Goal: Information Seeking & Learning: Learn about a topic

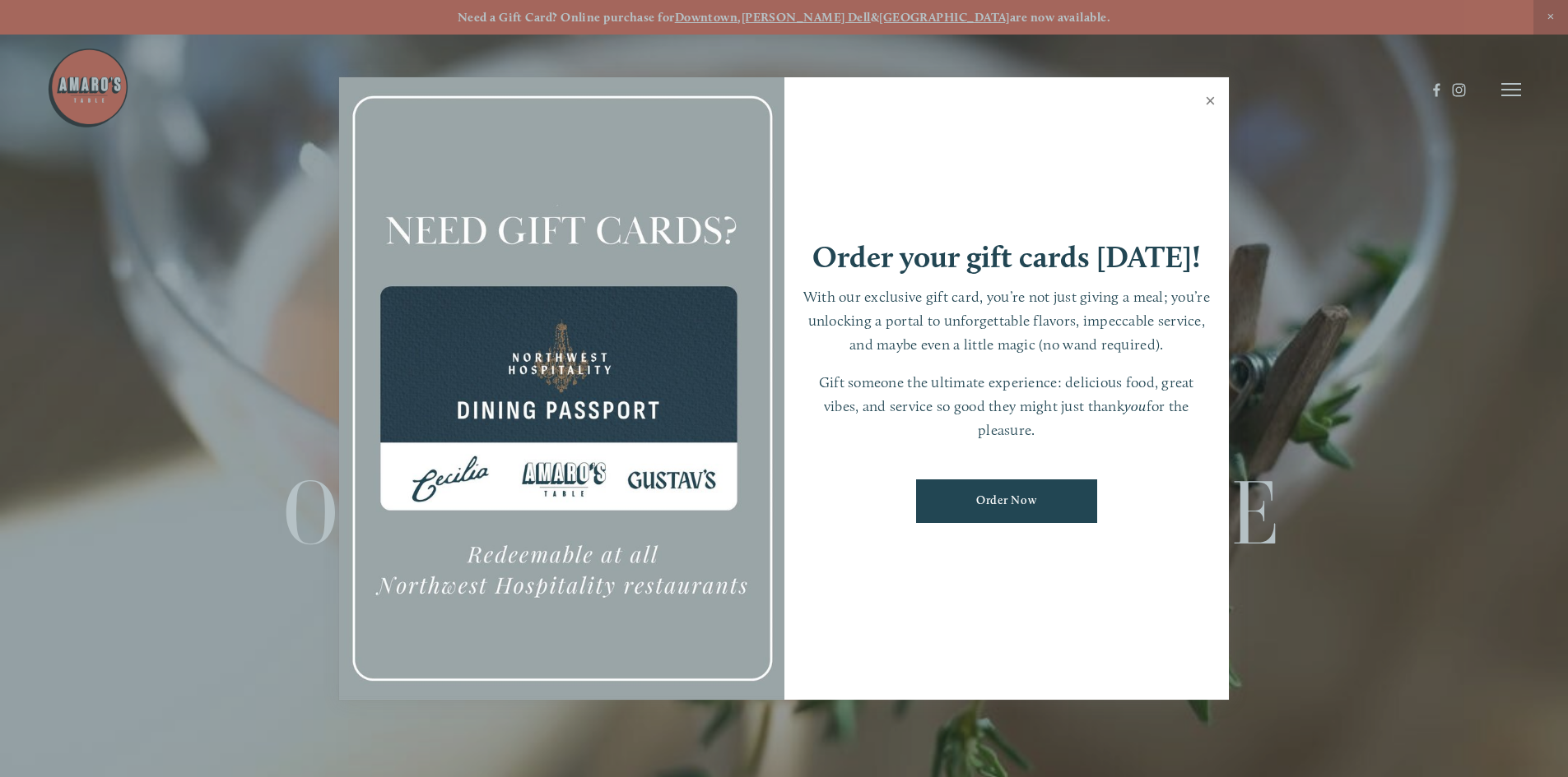
click at [1210, 103] on link "Close" at bounding box center [1210, 102] width 32 height 46
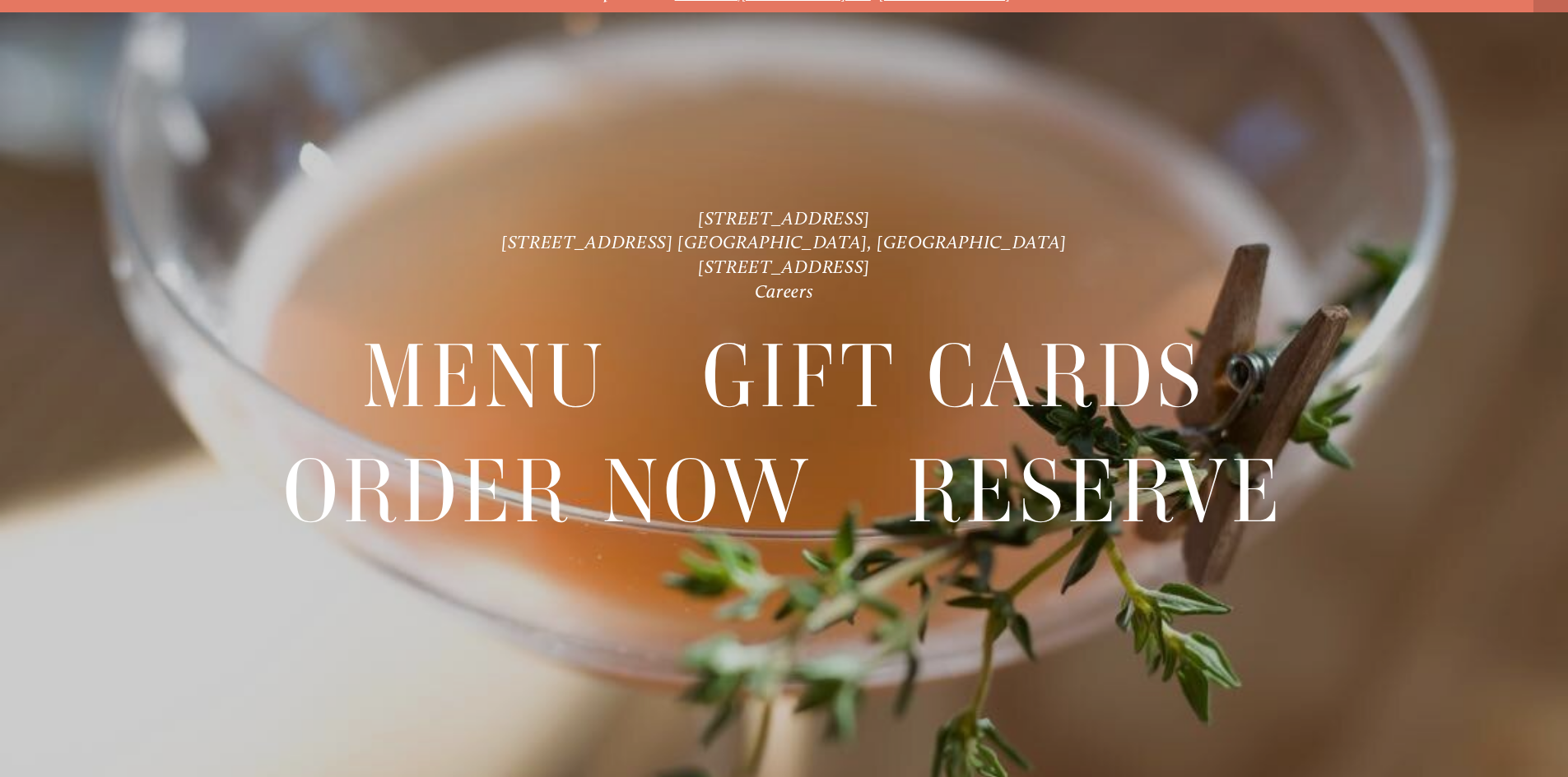
scroll to position [35, 0]
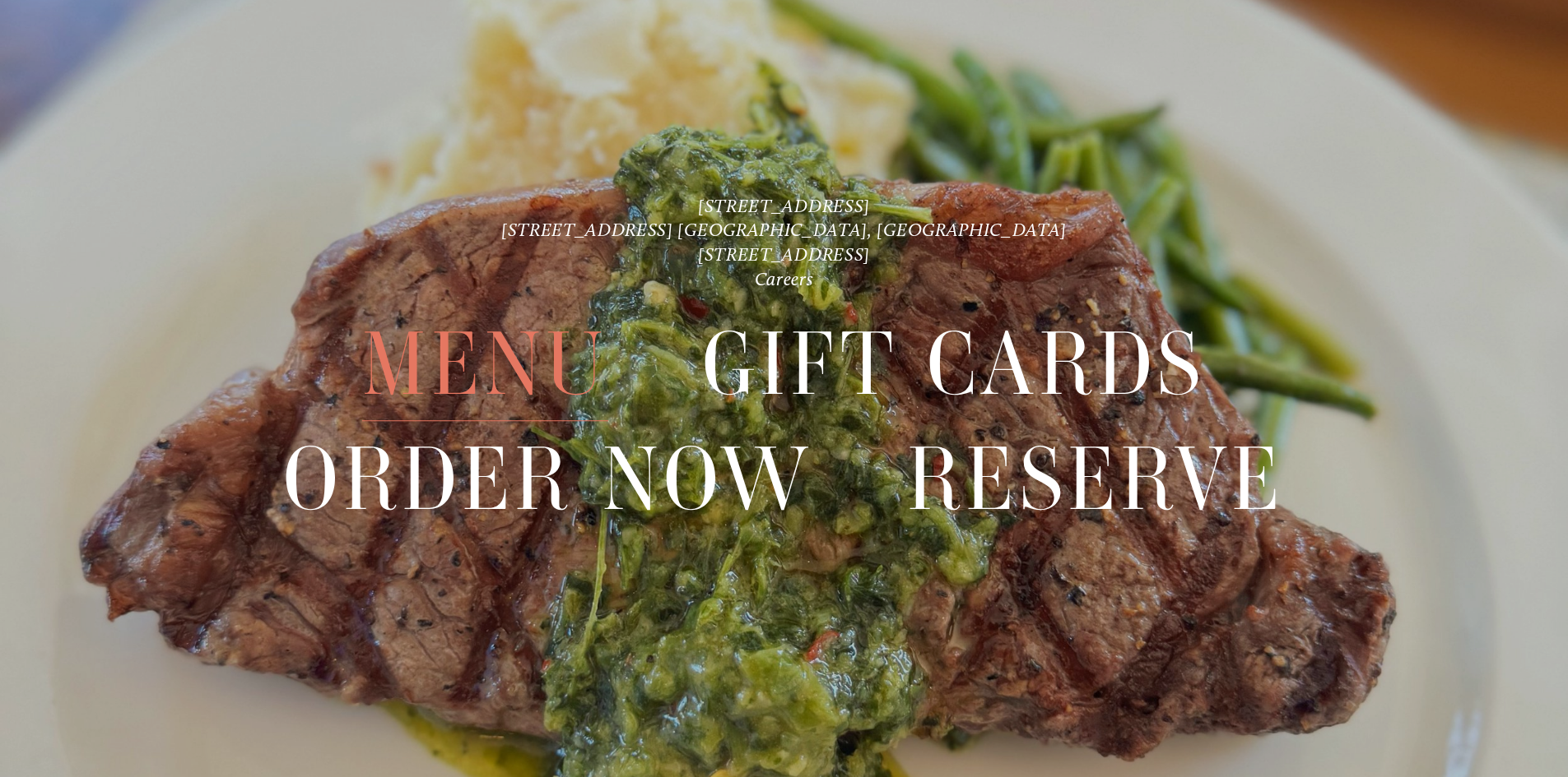
click at [491, 362] on span "Menu" at bounding box center [485, 365] width 245 height 113
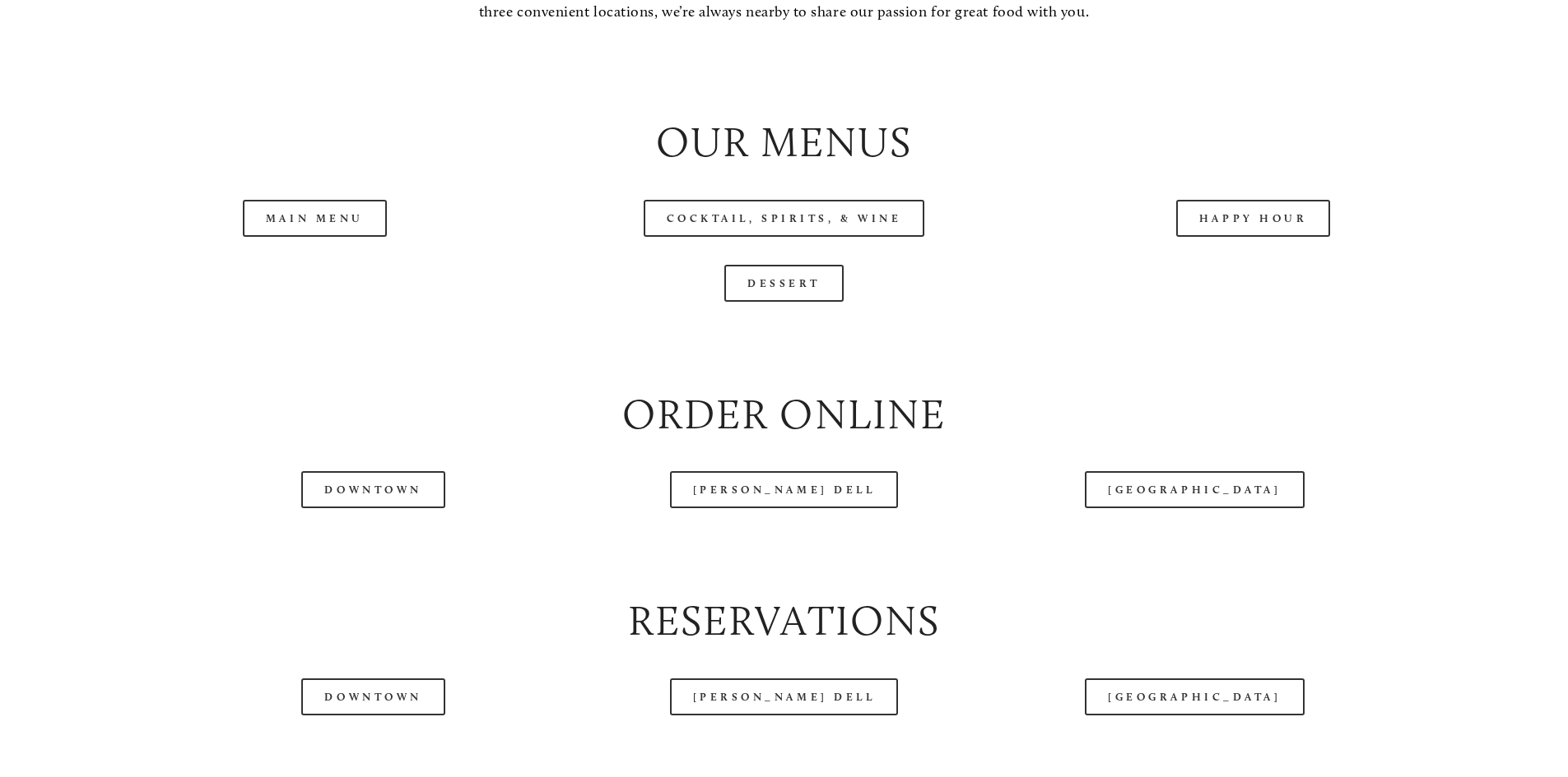
scroll to position [1892, 0]
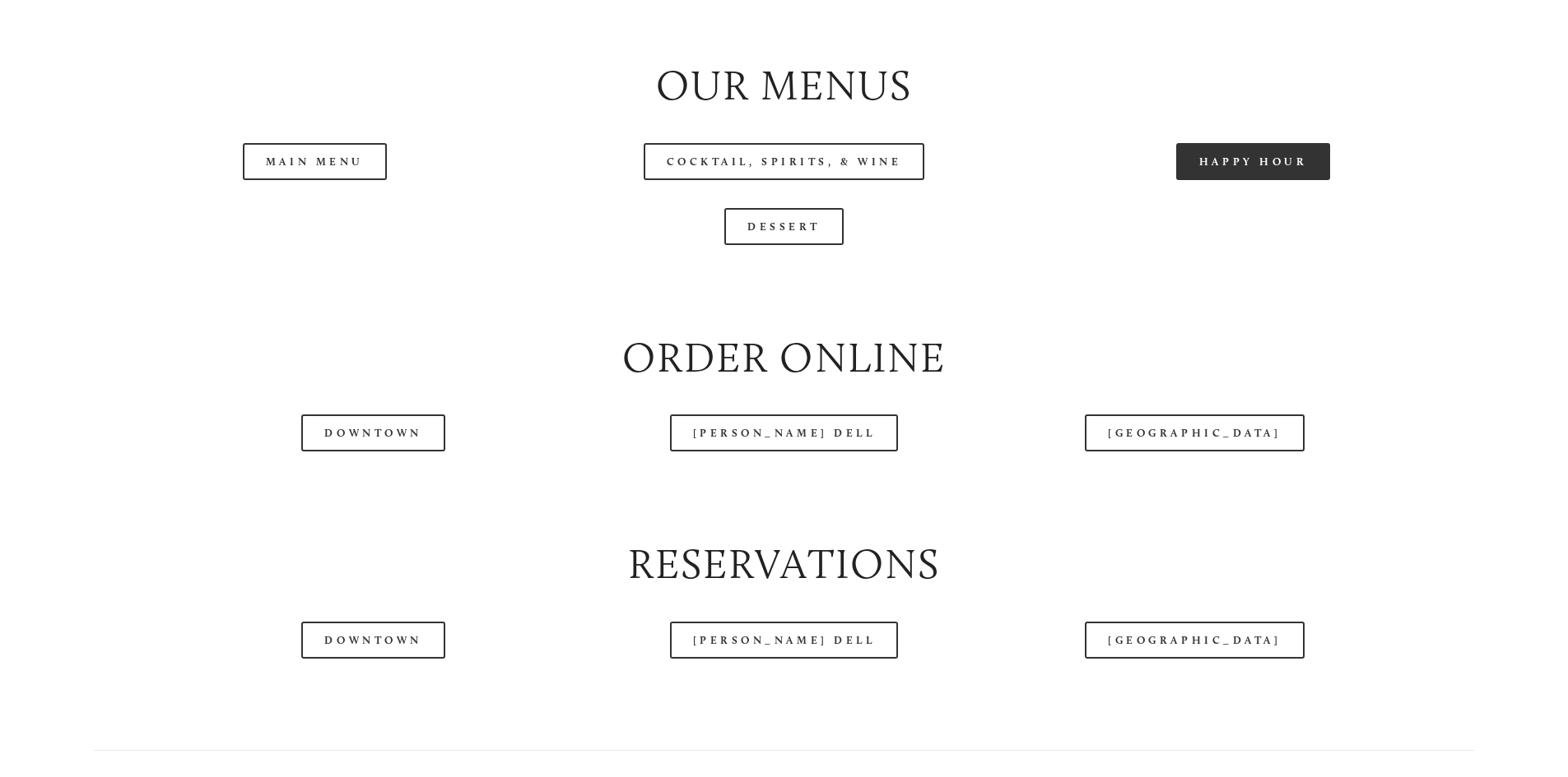
click at [1245, 180] on link "Happy Hour" at bounding box center [1253, 162] width 154 height 37
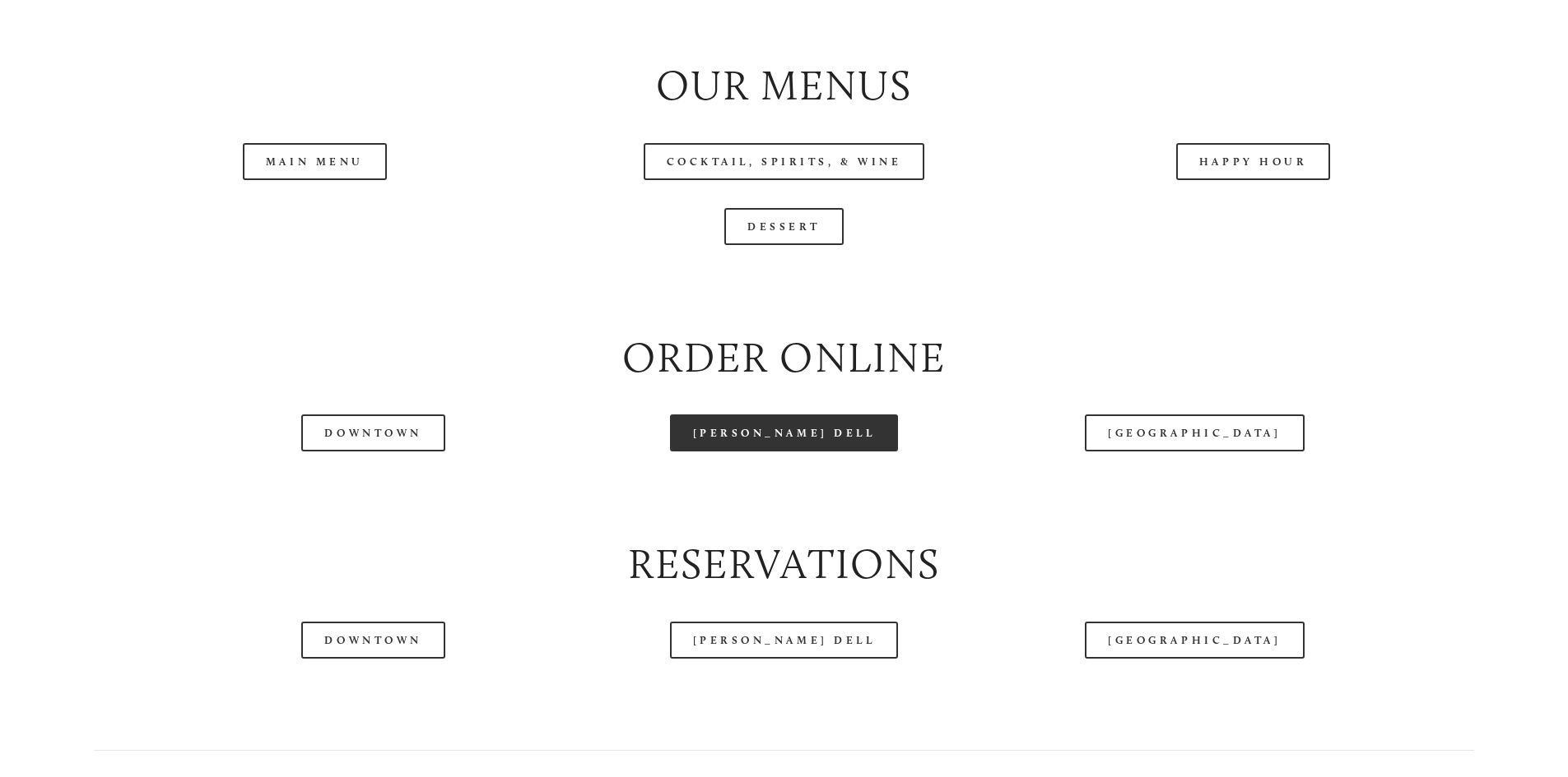
click at [768, 452] on link "[PERSON_NAME] Dell" at bounding box center [784, 433] width 229 height 37
